Goal: Task Accomplishment & Management: Complete application form

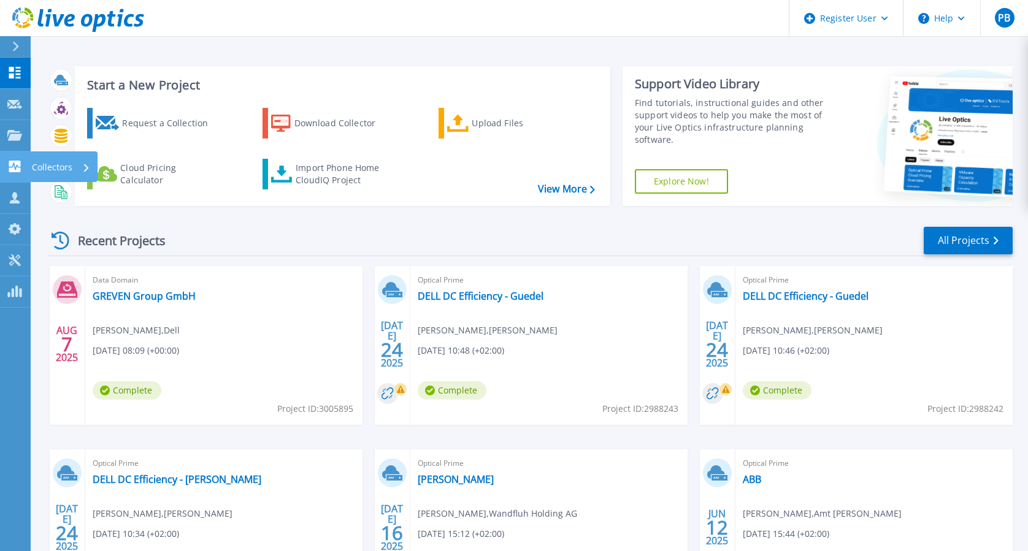
click at [18, 173] on link "Collectors Collectors" at bounding box center [15, 166] width 31 height 31
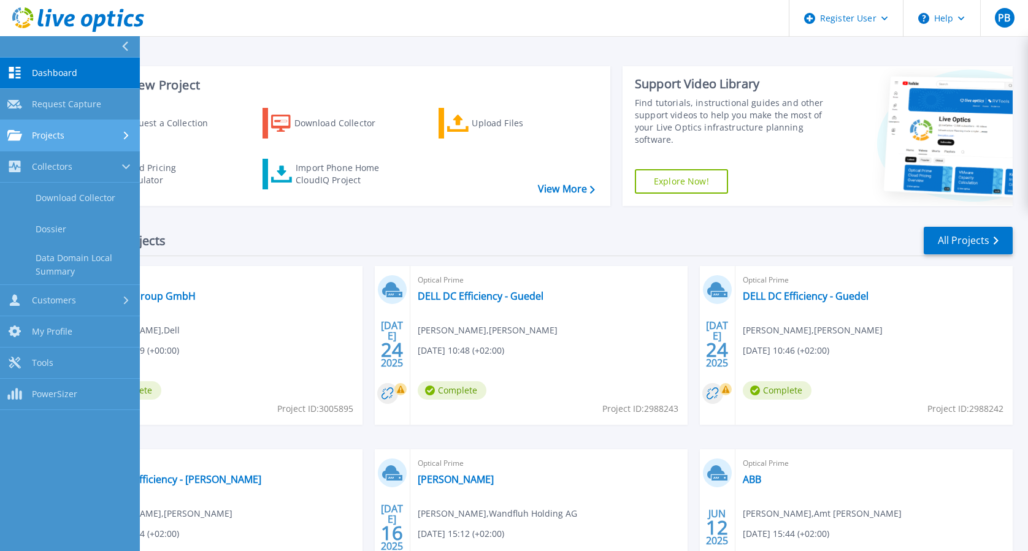
click at [17, 148] on link "Projects Projects" at bounding box center [70, 135] width 140 height 31
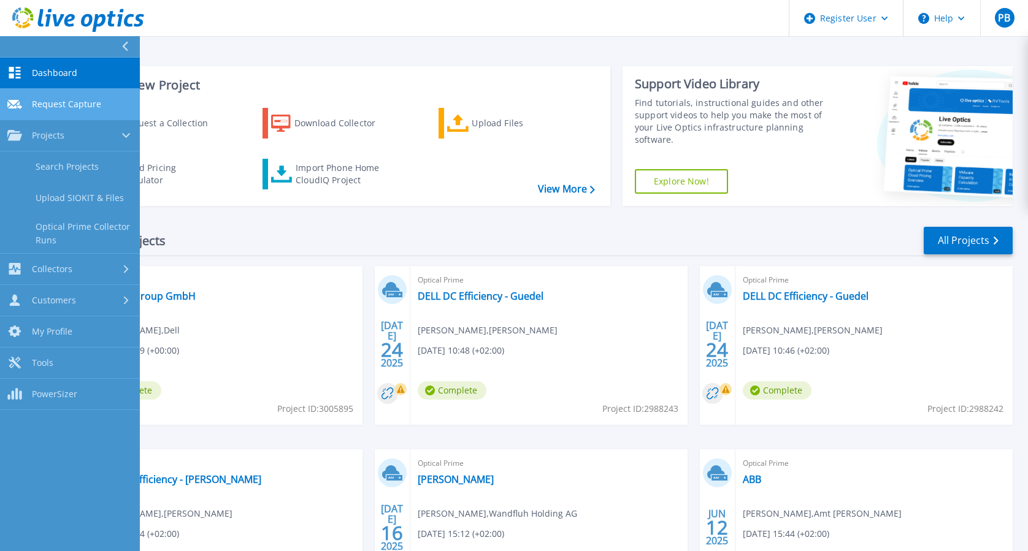
click at [72, 107] on span "Request Capture" at bounding box center [66, 104] width 69 height 11
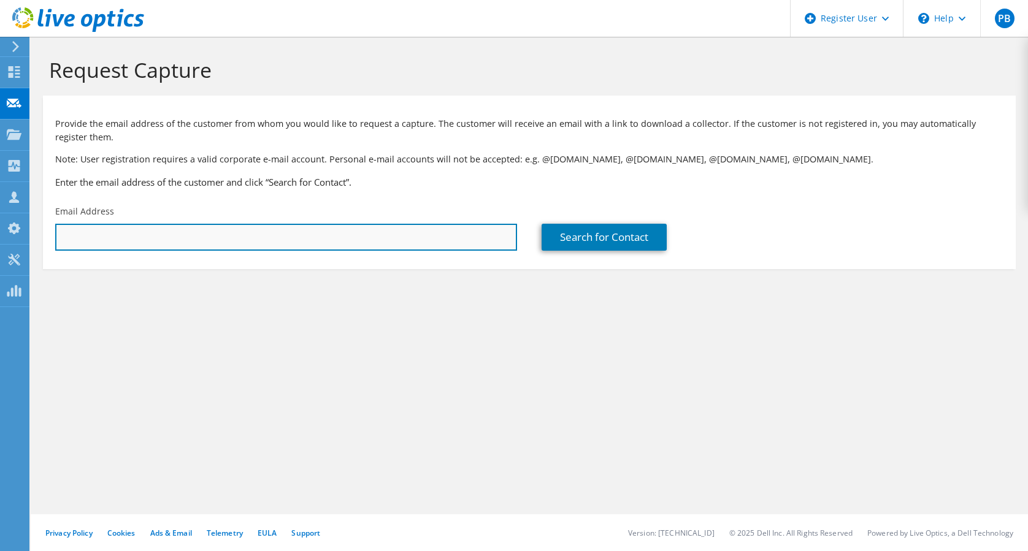
click at [161, 245] on input "text" at bounding box center [286, 237] width 462 height 27
paste input "edv@ps-union.de"
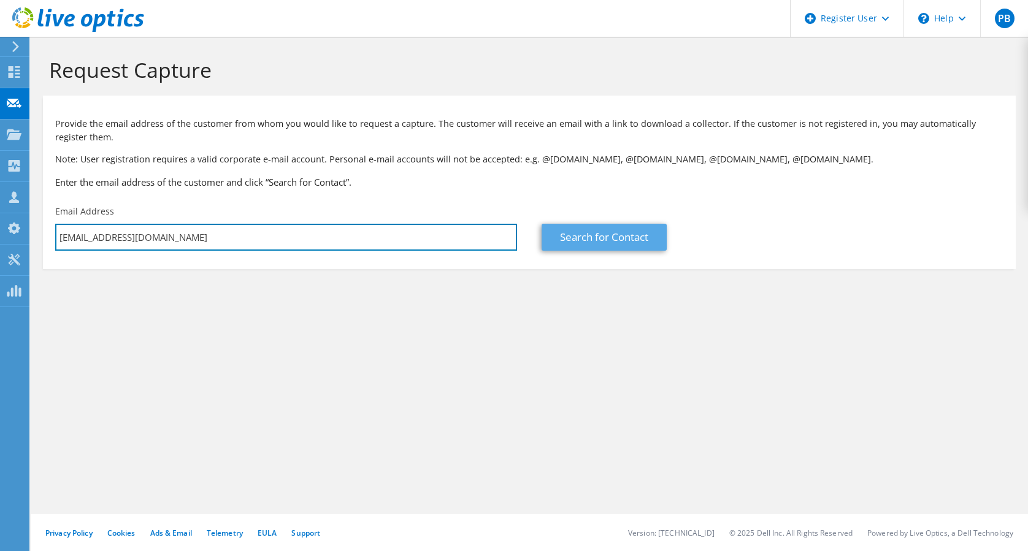
type input "edv@ps-union.de"
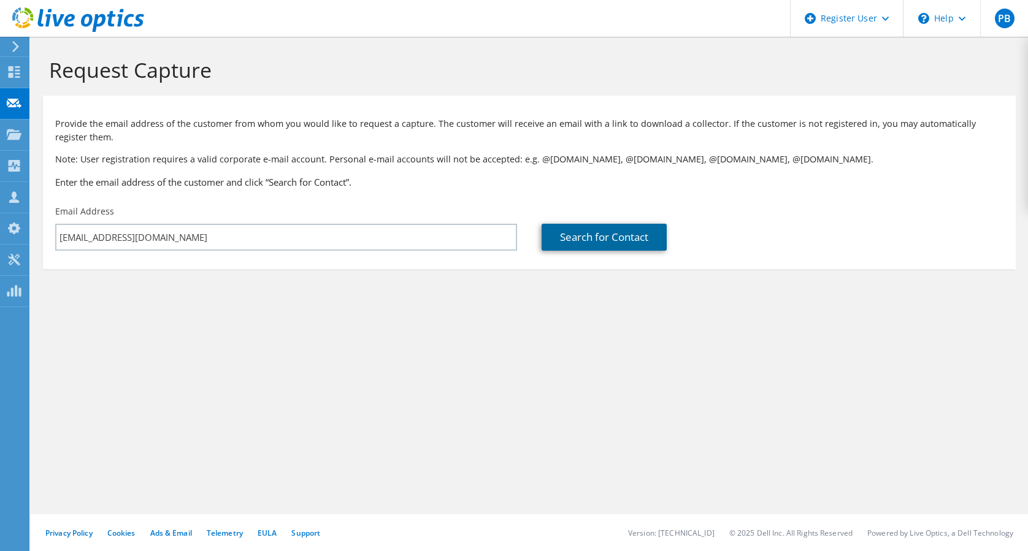
click at [613, 248] on link "Search for Contact" at bounding box center [603, 237] width 125 height 27
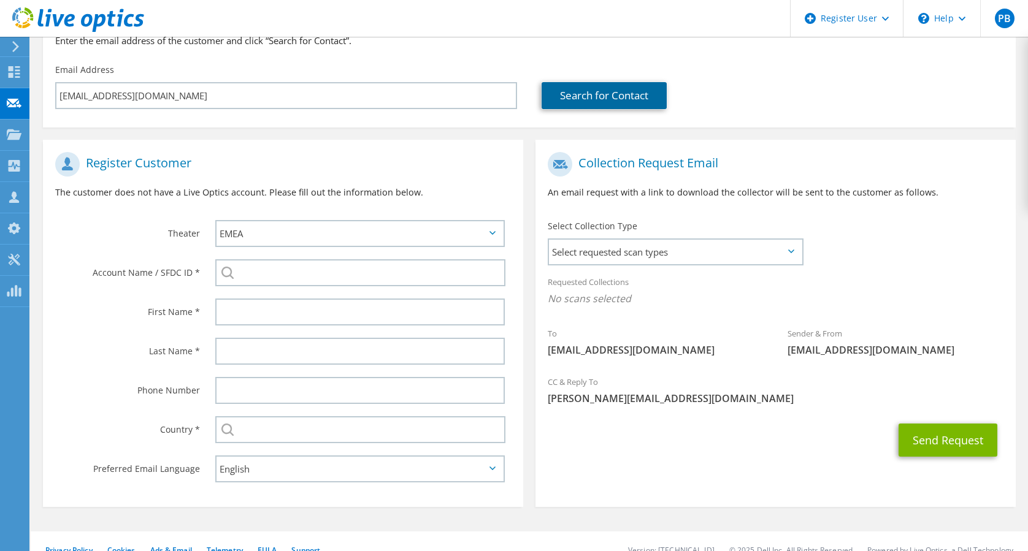
scroll to position [140, 0]
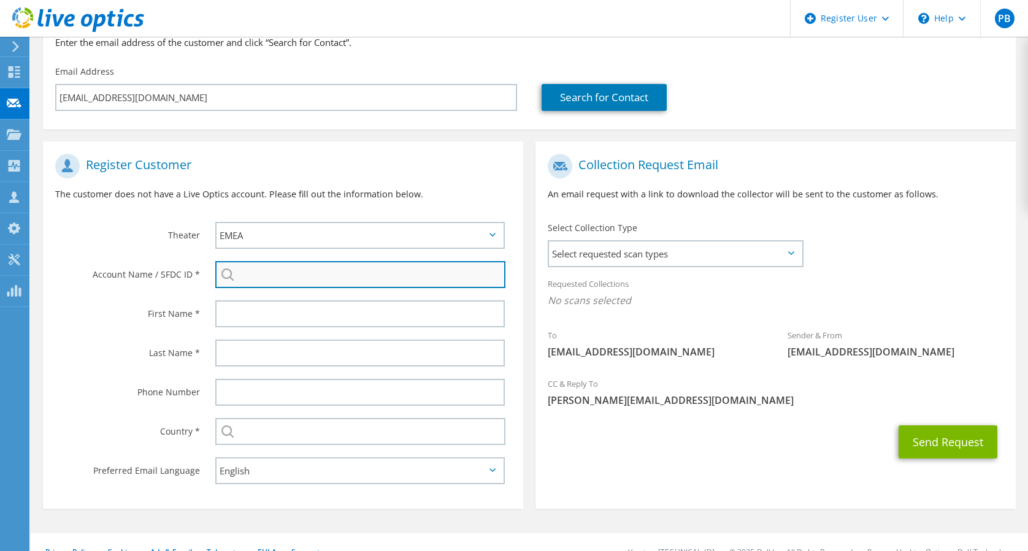
click at [303, 278] on input "search" at bounding box center [360, 274] width 290 height 27
click at [250, 276] on input "PS-Union" at bounding box center [360, 274] width 290 height 27
click at [396, 280] on input "PS Union GmbH" at bounding box center [360, 274] width 290 height 27
click at [320, 291] on li "PS Union GmbH : 1702880175" at bounding box center [285, 283] width 141 height 15
type input "PS Union GmbH : 1702880175"
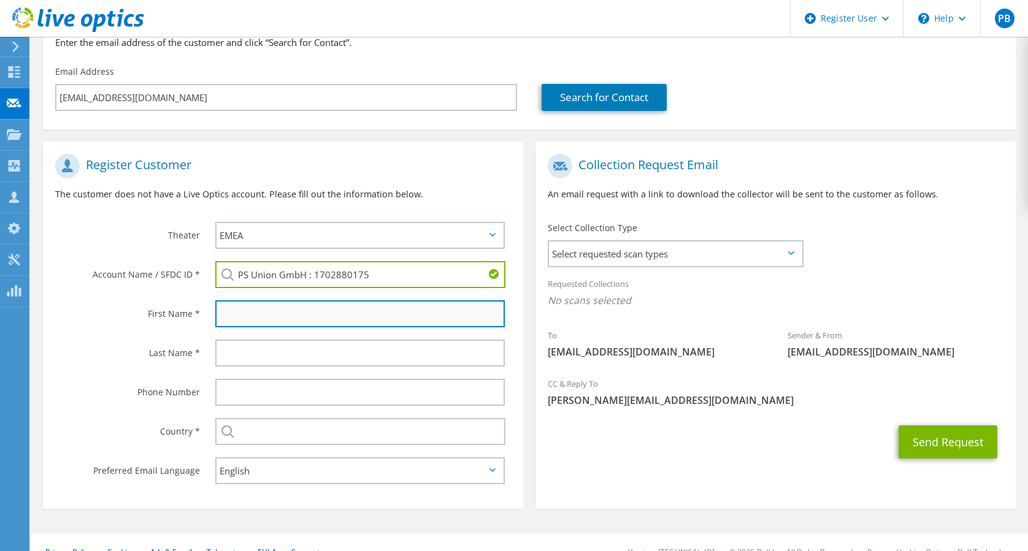
click at [317, 310] on input "text" at bounding box center [359, 313] width 289 height 27
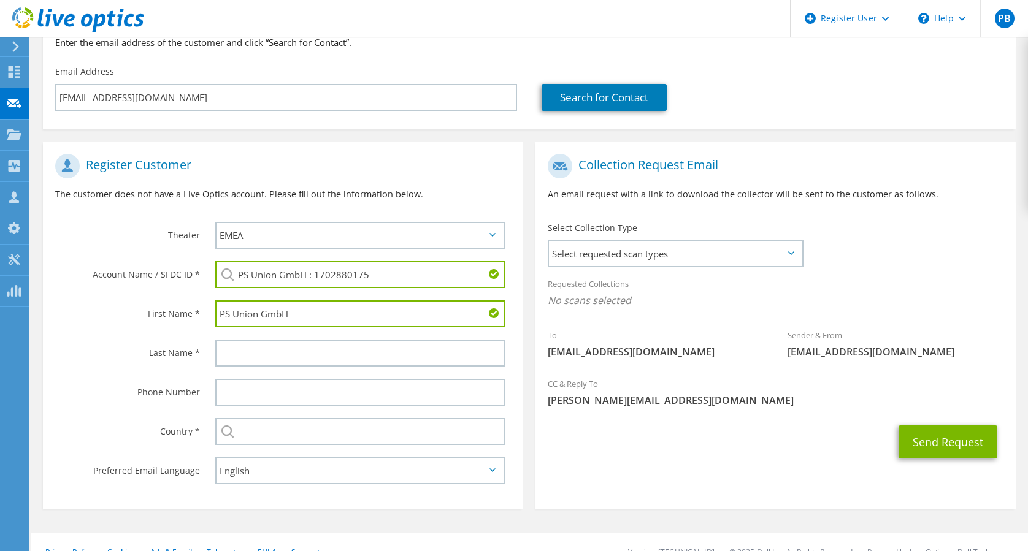
type input "PS Union GmbH"
click at [272, 337] on div at bounding box center [363, 353] width 320 height 39
click at [281, 351] on input "text" at bounding box center [359, 353] width 289 height 27
type input "O"
type input "PS Union GmbH"
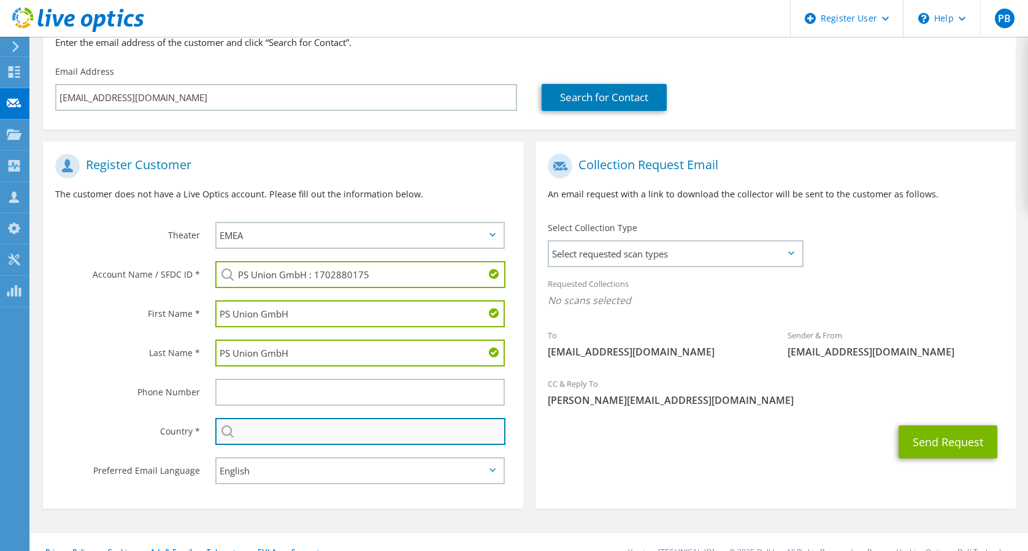
click at [283, 435] on input "text" at bounding box center [360, 431] width 290 height 27
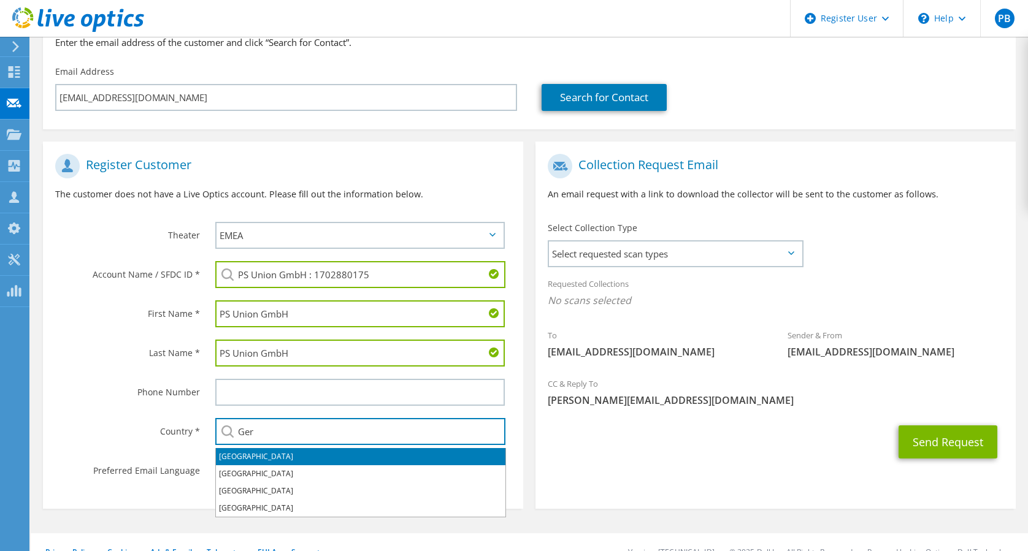
click at [298, 456] on li "[GEOGRAPHIC_DATA]" at bounding box center [360, 456] width 289 height 17
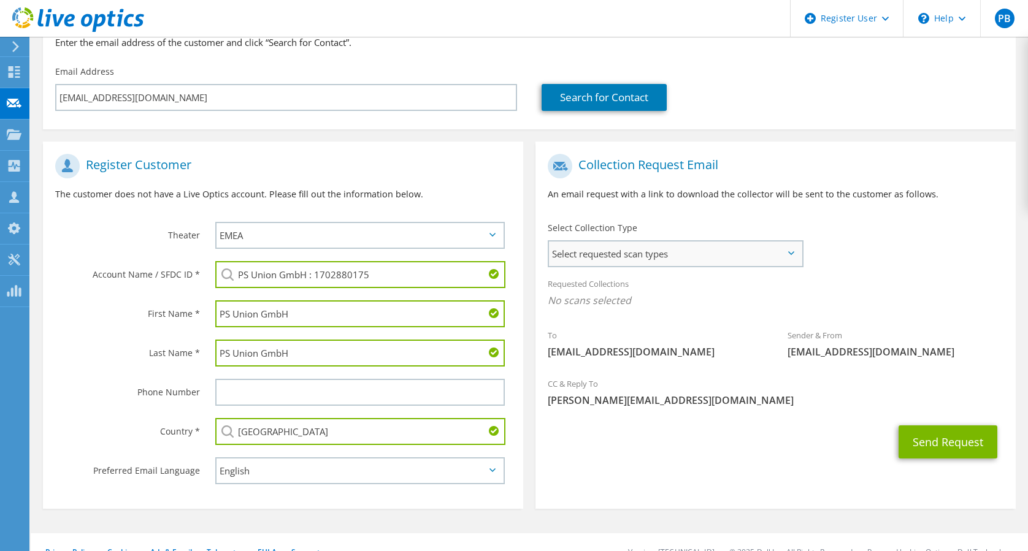
type input "[GEOGRAPHIC_DATA]"
click at [716, 249] on span "Select requested scan types" at bounding box center [675, 254] width 253 height 25
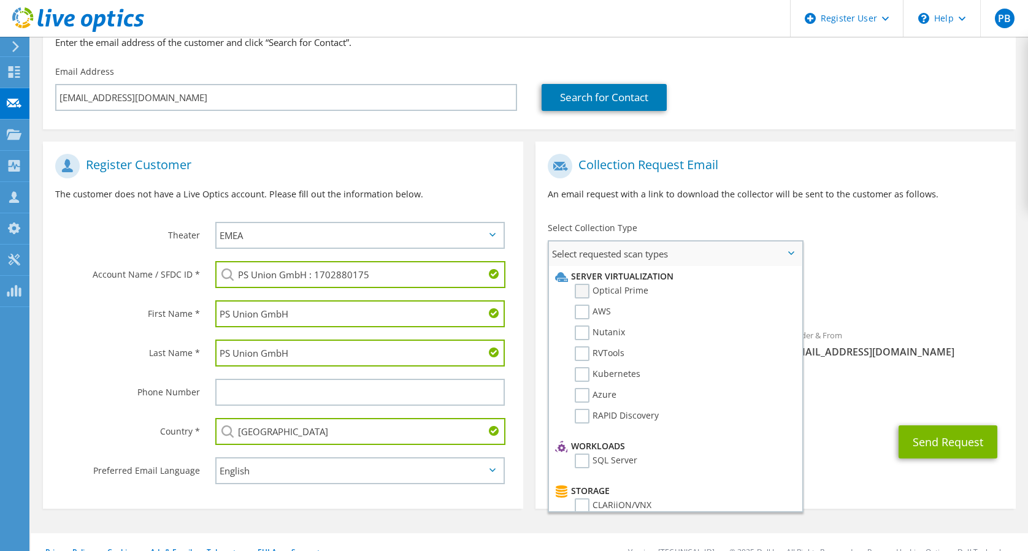
click at [600, 287] on label "Optical Prime" at bounding box center [611, 291] width 74 height 15
click at [0, 0] on input "Optical Prime" at bounding box center [0, 0] width 0 height 0
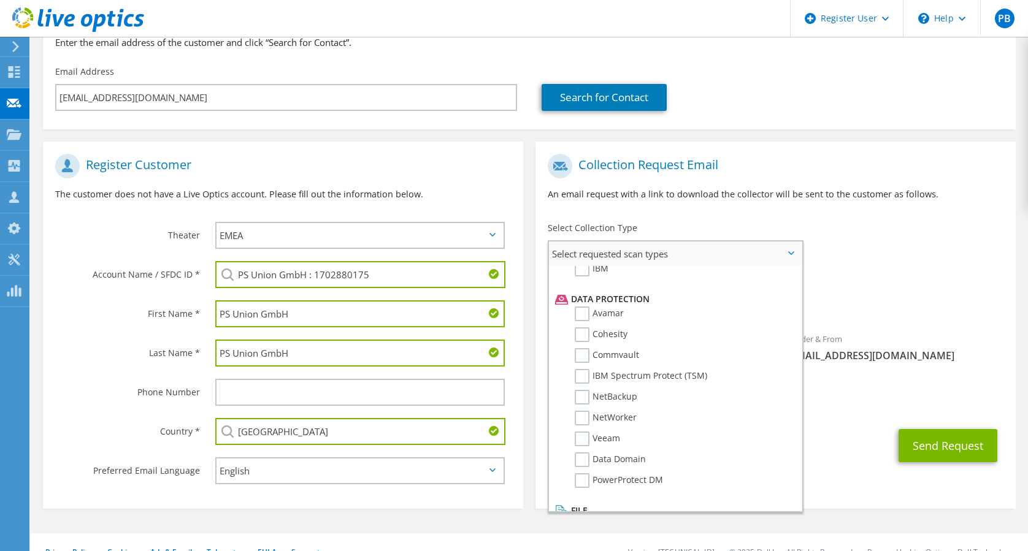
scroll to position [541, 0]
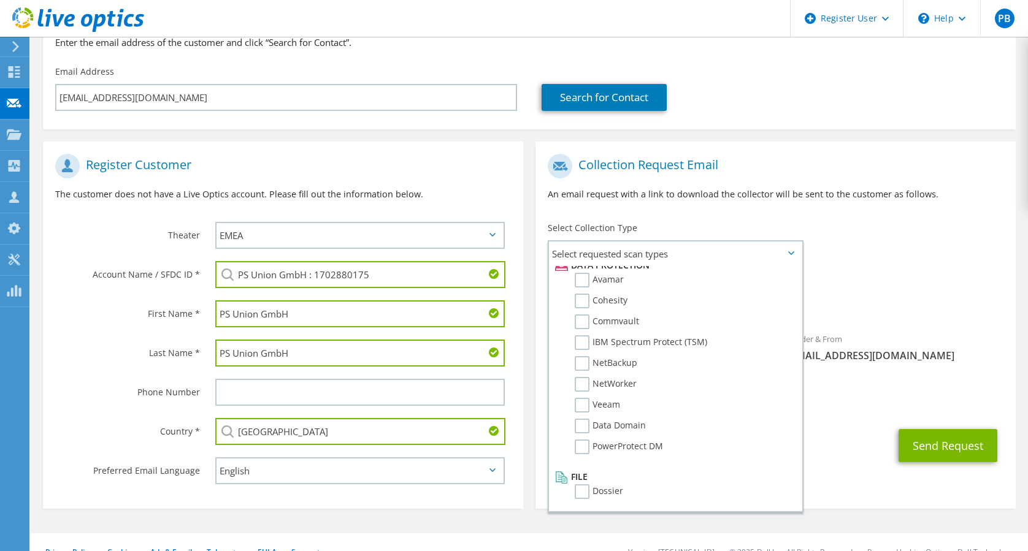
click at [867, 397] on span "[PERSON_NAME][EMAIL_ADDRESS][DOMAIN_NAME]" at bounding box center [776, 403] width 456 height 13
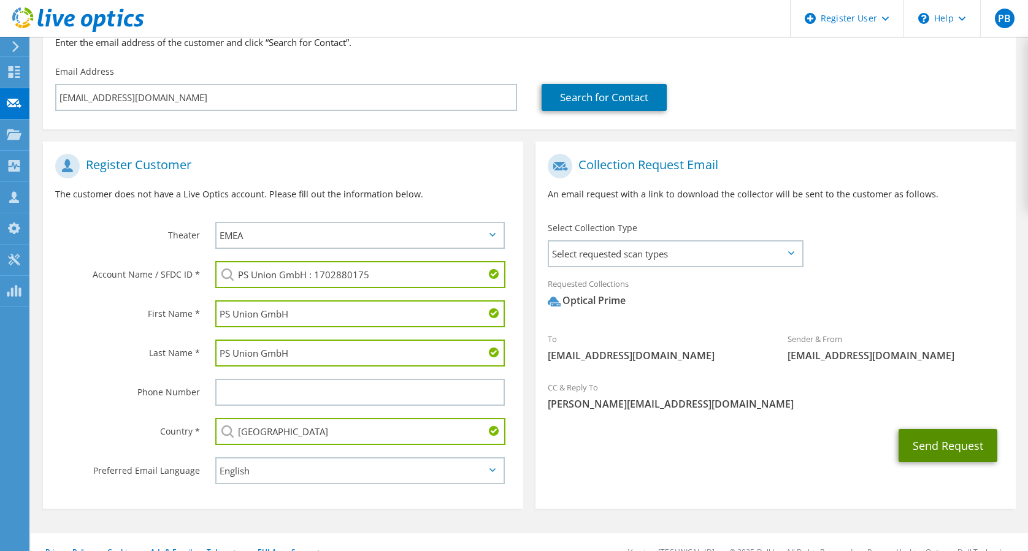
click at [937, 453] on button "Send Request" at bounding box center [947, 445] width 99 height 33
